Goal: Task Accomplishment & Management: Complete application form

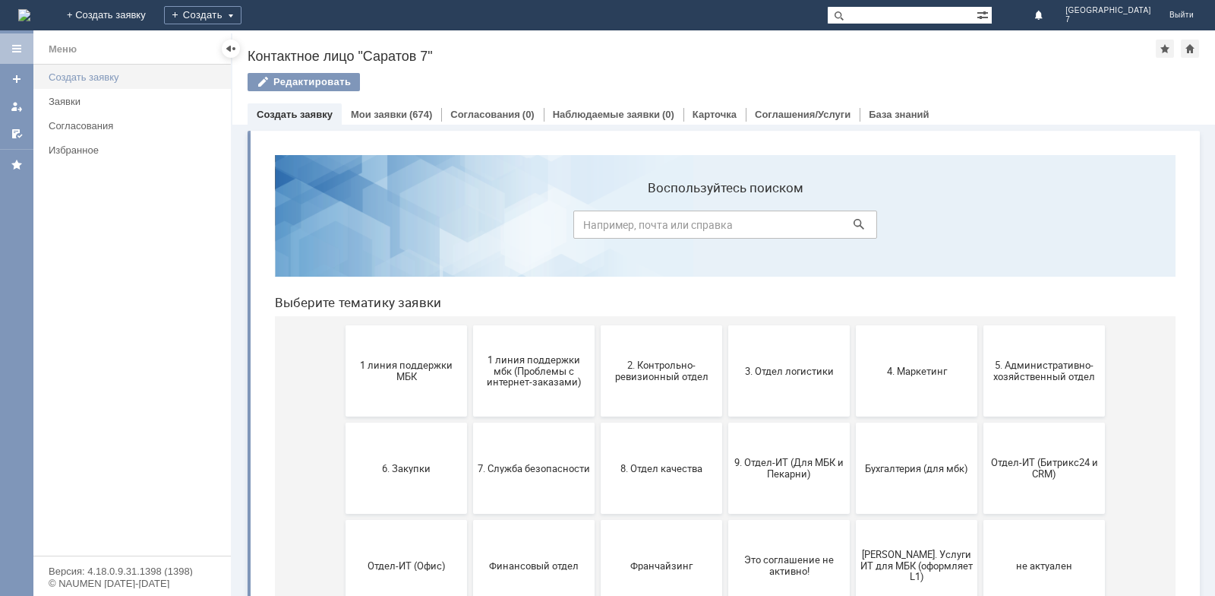
click at [84, 77] on div "Создать заявку" at bounding box center [135, 76] width 173 height 11
click at [242, 17] on div "Создать" at bounding box center [202, 15] width 77 height 18
click at [283, 38] on link "Заявка" at bounding box center [224, 45] width 115 height 18
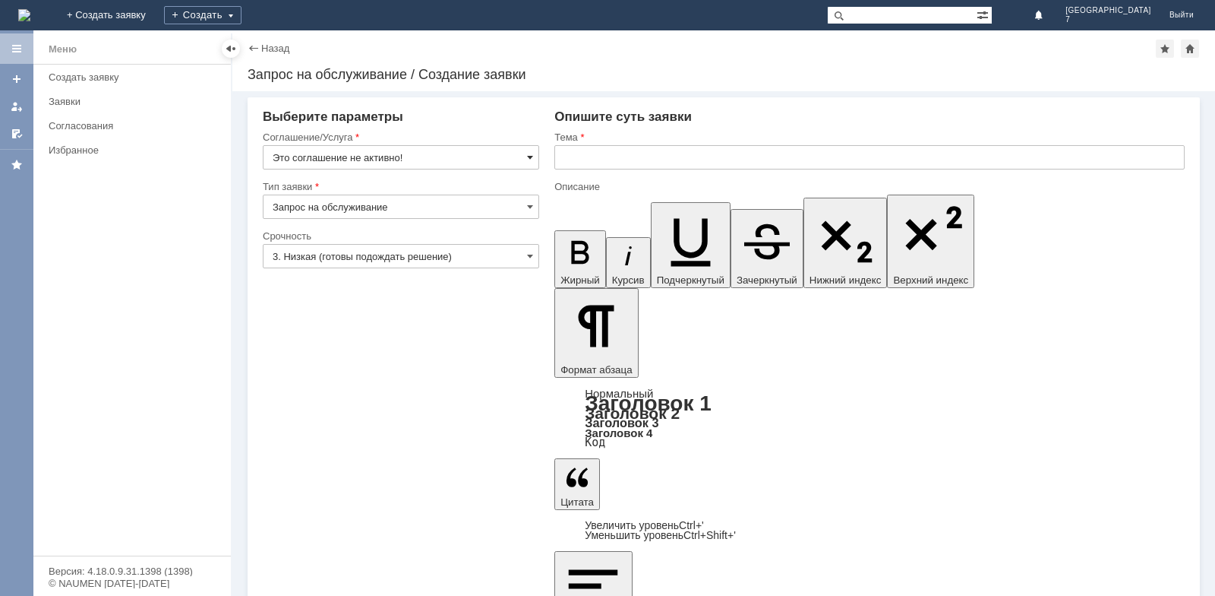
click at [530, 158] on span at bounding box center [530, 157] width 6 height 12
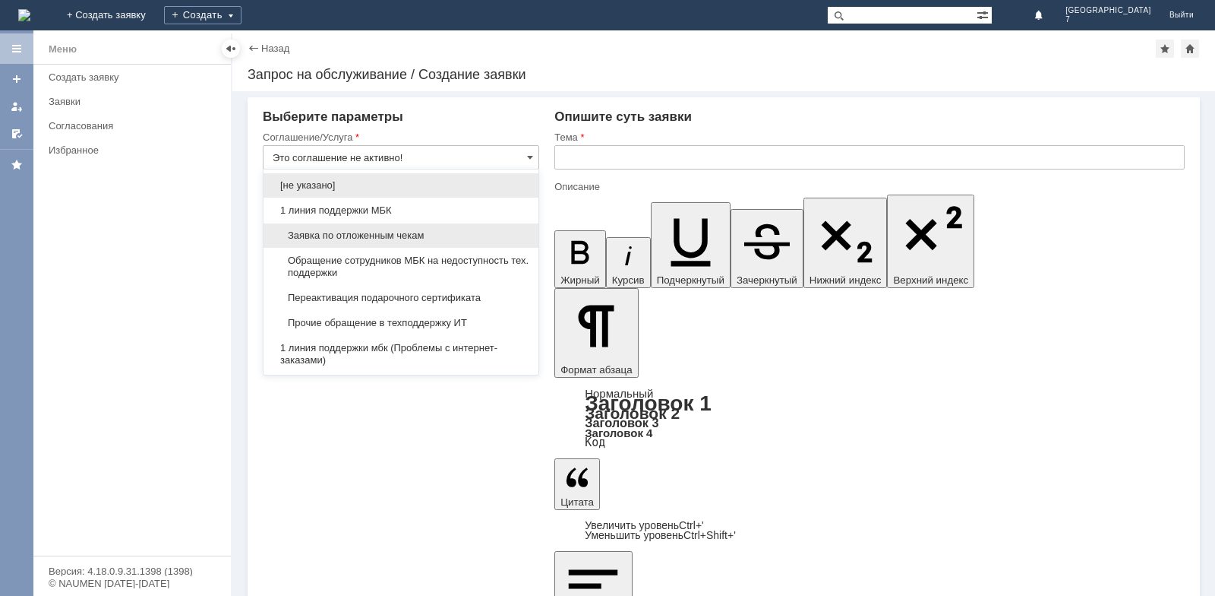
click at [346, 235] on span "Заявка по отложенным чекам" at bounding box center [401, 235] width 257 height 12
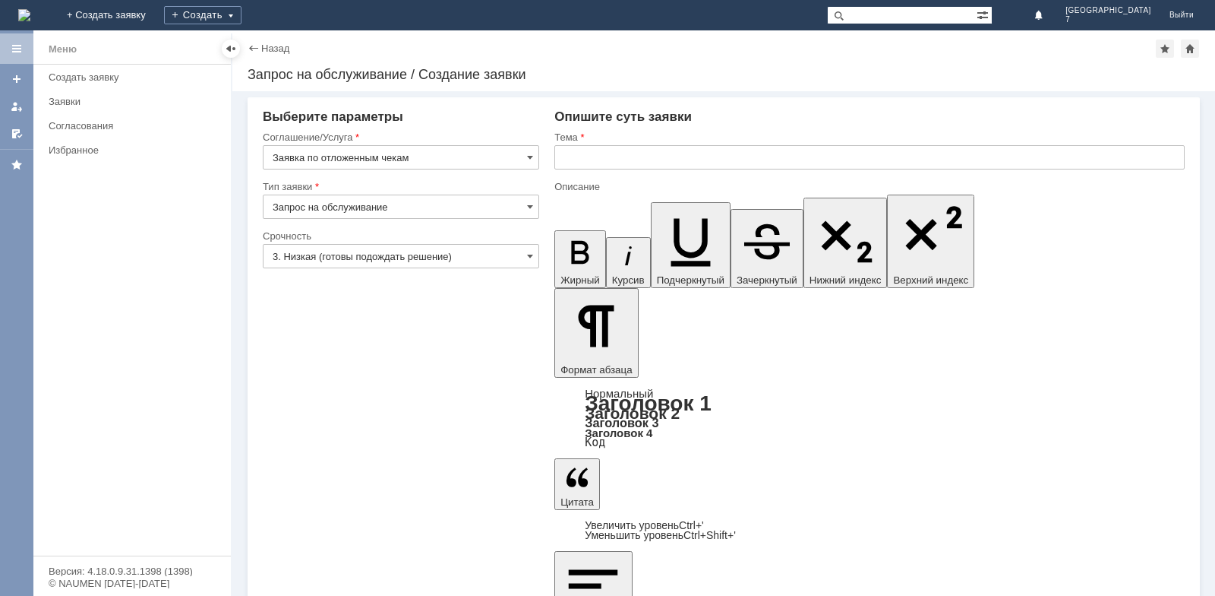
type input "Заявка по отложенным чекам"
click at [529, 207] on span at bounding box center [530, 207] width 6 height 12
click at [333, 261] on span "Запрос на обслуживание" at bounding box center [401, 260] width 257 height 12
type input "Запрос на обслуживание"
click at [532, 257] on span at bounding box center [530, 256] width 6 height 12
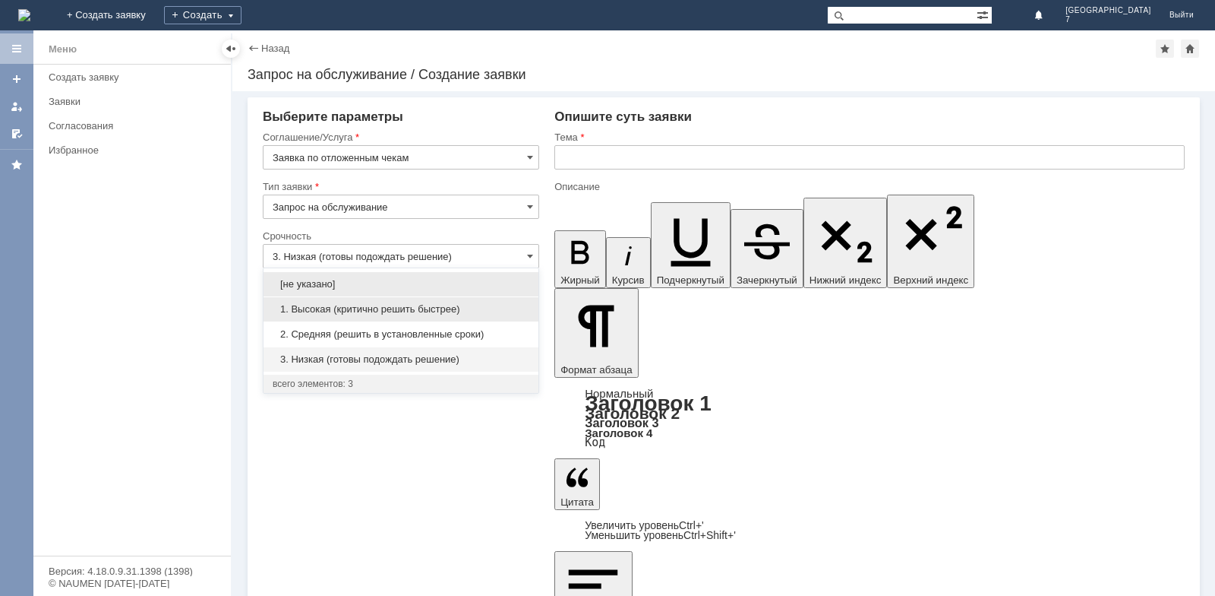
click at [334, 307] on span "1. Высокая (критично решить быстрее)" at bounding box center [401, 309] width 257 height 12
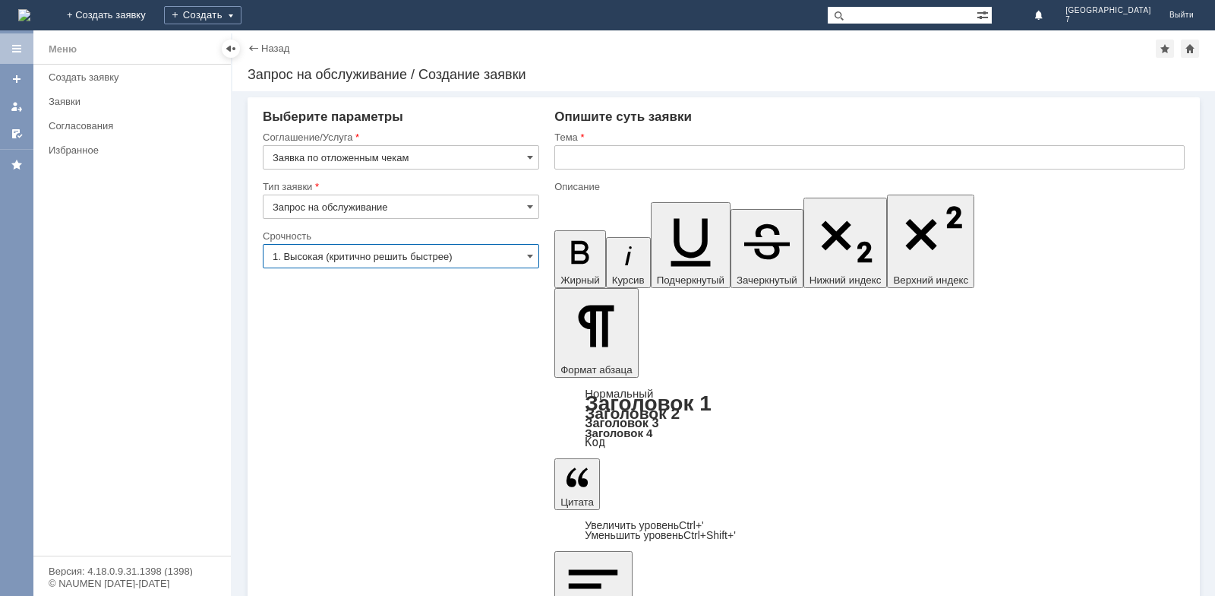
type input "1. Высокая (критично решить быстрее)"
click at [591, 157] on input "text" at bounding box center [870, 157] width 631 height 24
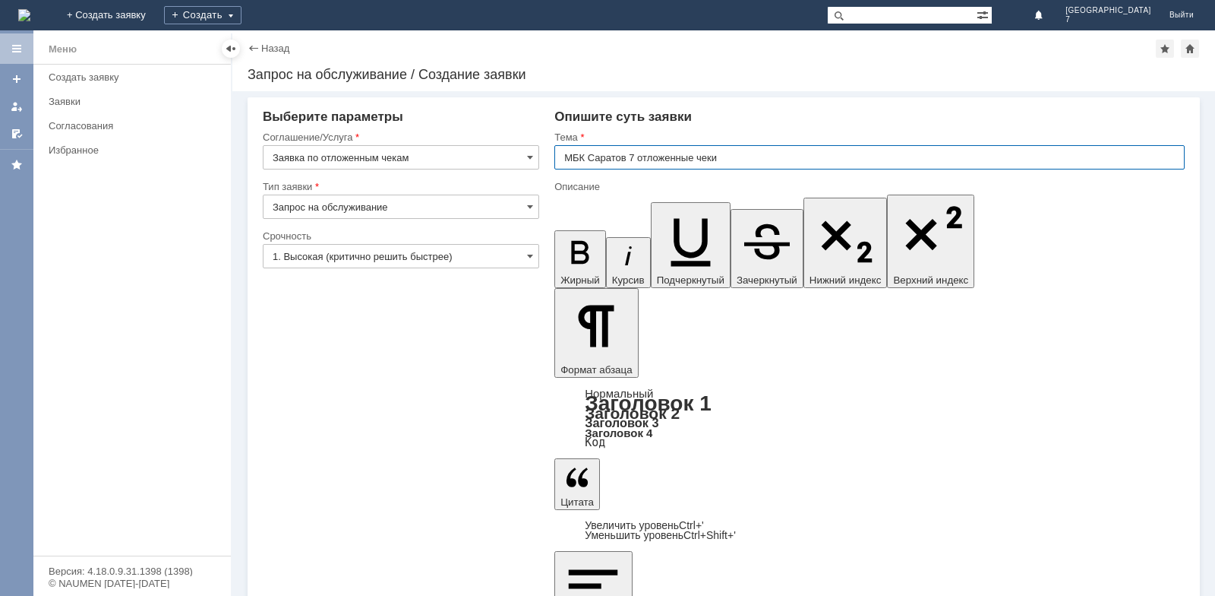
type input "МБК Саратов 7 отложенные чеки"
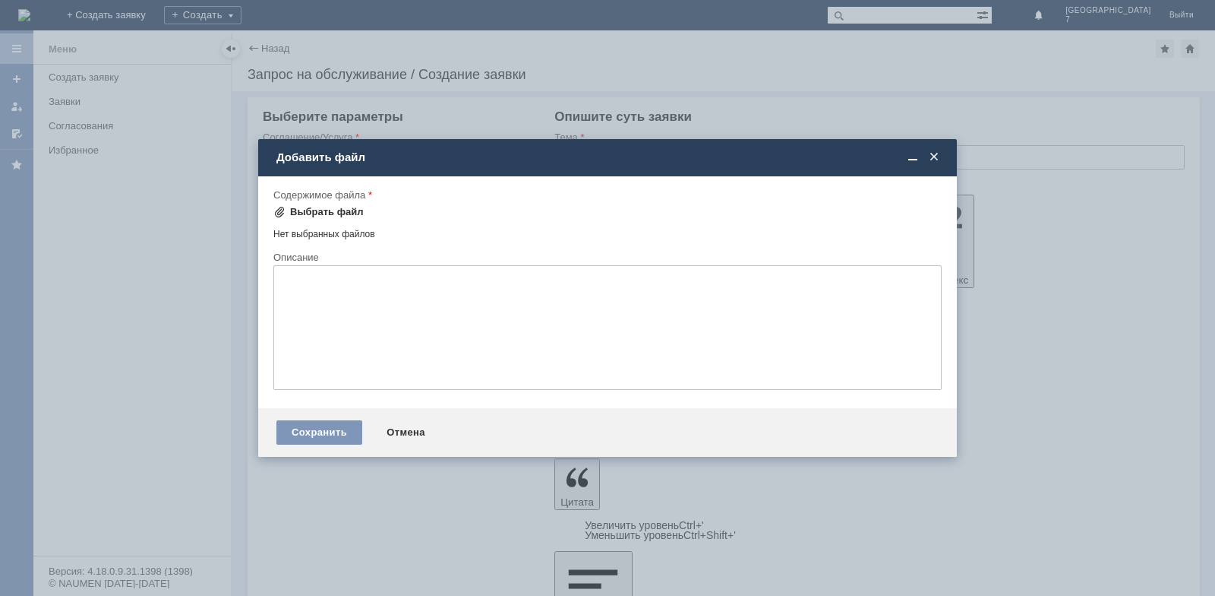
click at [327, 210] on div "Выбрать файл" at bounding box center [327, 212] width 74 height 12
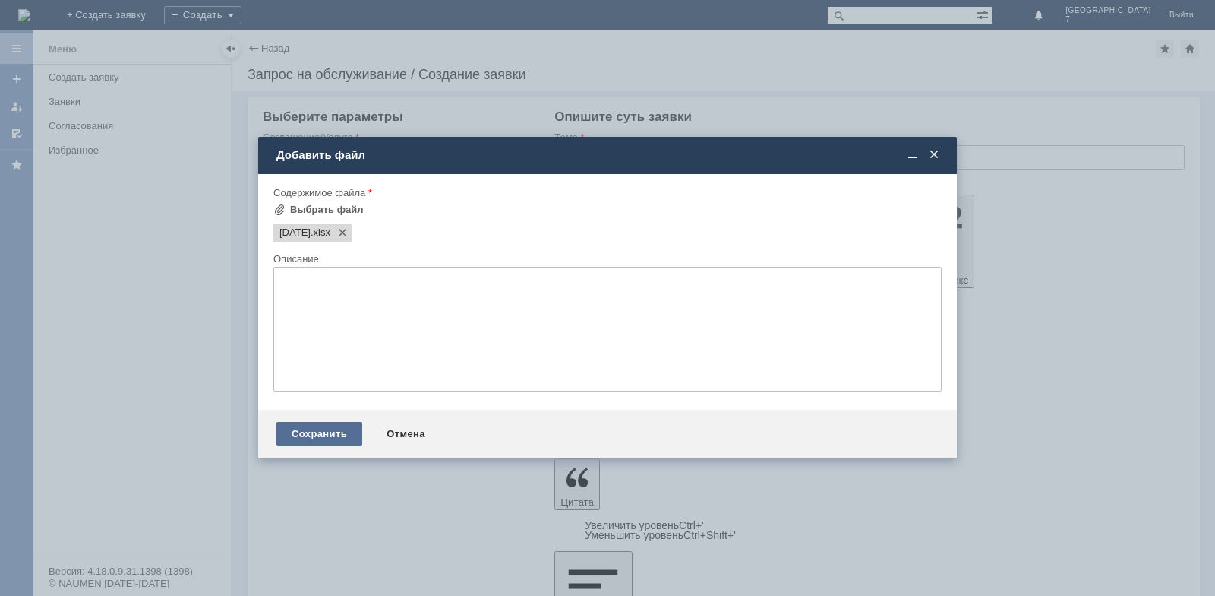
click at [330, 432] on div "Сохранить" at bounding box center [320, 434] width 86 height 24
